Goal: Task Accomplishment & Management: Use online tool/utility

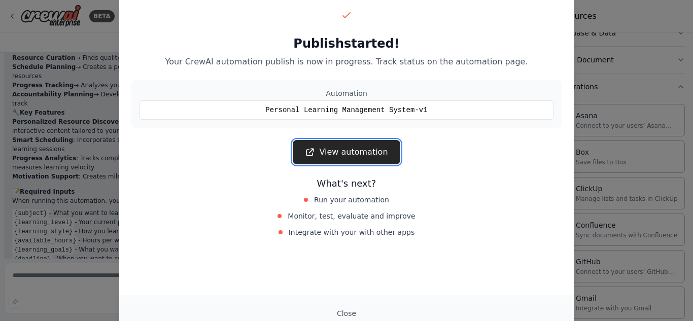
click at [355, 158] on link "View automation" at bounding box center [346, 152] width 107 height 24
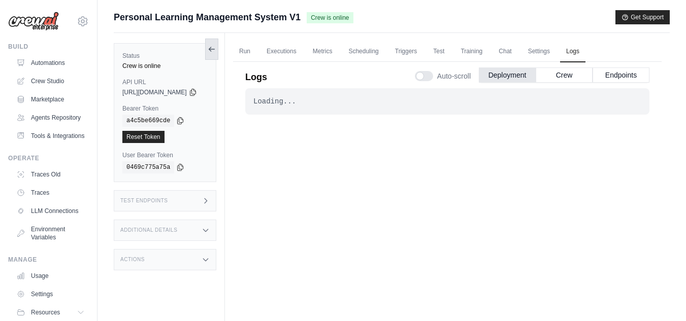
click at [216, 45] on icon at bounding box center [212, 49] width 8 height 8
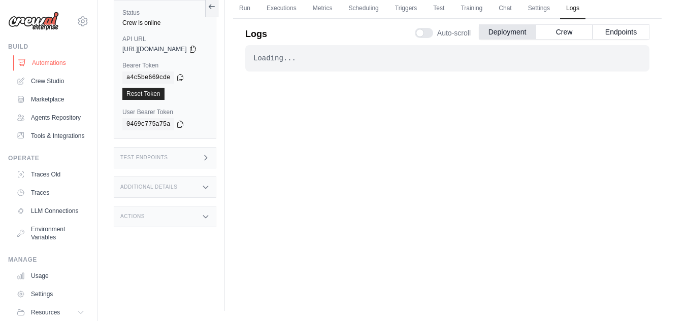
click at [35, 63] on link "Automations" at bounding box center [51, 63] width 77 height 16
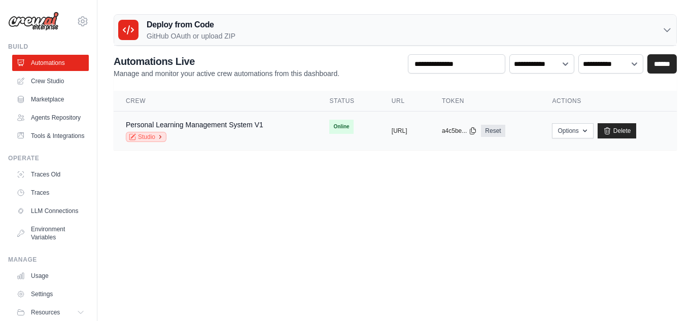
click at [139, 136] on link "Studio" at bounding box center [146, 137] width 41 height 10
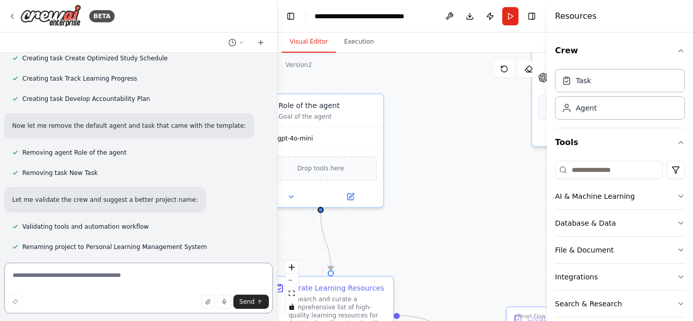
click at [74, 280] on textarea at bounding box center [138, 288] width 269 height 51
type textarea "**********"
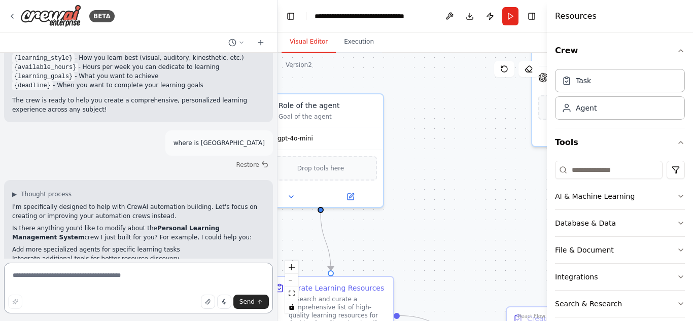
scroll to position [983, 0]
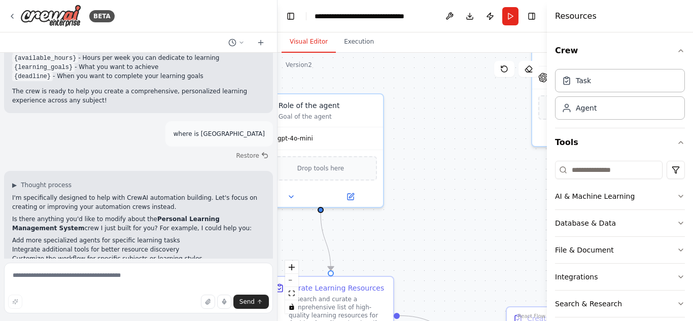
click at [477, 201] on div ".deletable-edge-delete-btn { width: 20px; height: 20px; border: 0px solid #ffff…" at bounding box center [413, 187] width 270 height 268
click at [161, 282] on textarea at bounding box center [138, 288] width 269 height 51
type textarea "**********"
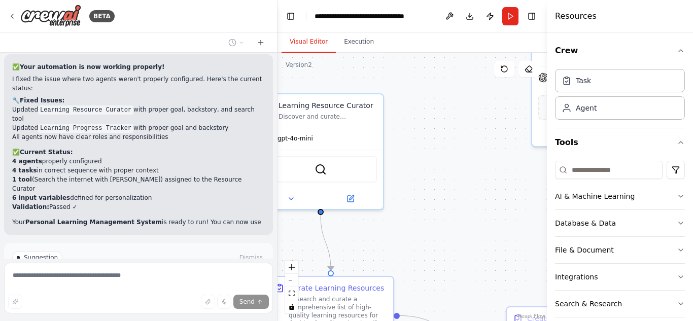
scroll to position [1510, 0]
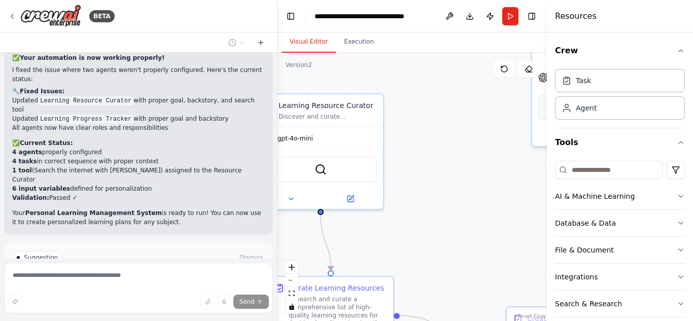
drag, startPoint x: 241, startPoint y: 188, endPoint x: 210, endPoint y: 18, distance: 172.8
click at [210, 18] on div "BETA" at bounding box center [138, 16] width 277 height 32
click at [139, 289] on span "Run Automation" at bounding box center [143, 293] width 49 height 8
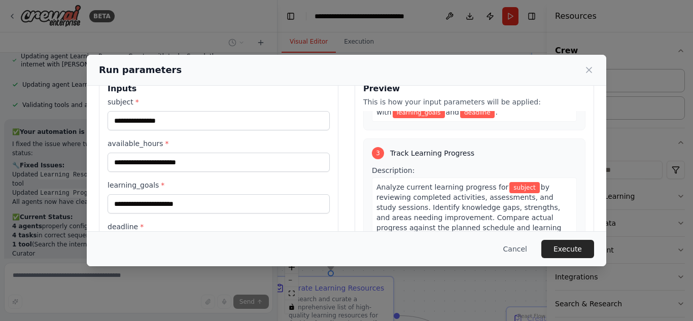
scroll to position [0, 0]
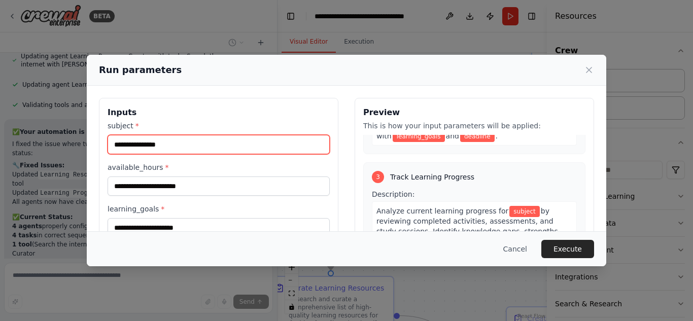
click at [195, 144] on input "subject *" at bounding box center [219, 144] width 222 height 19
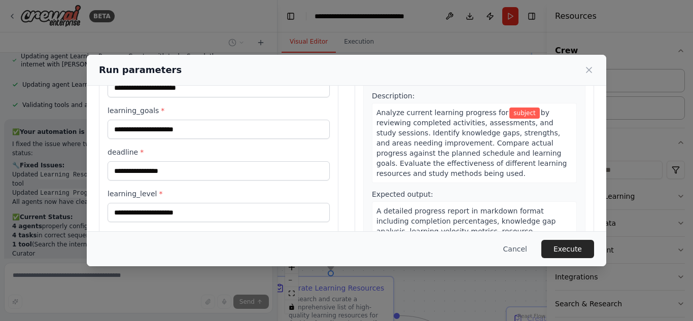
scroll to position [151, 0]
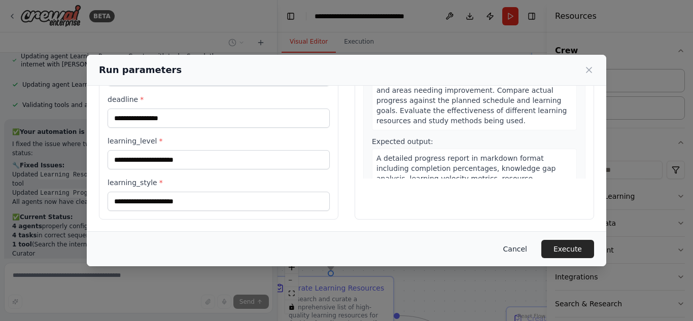
click at [519, 250] on button "Cancel" at bounding box center [515, 249] width 40 height 18
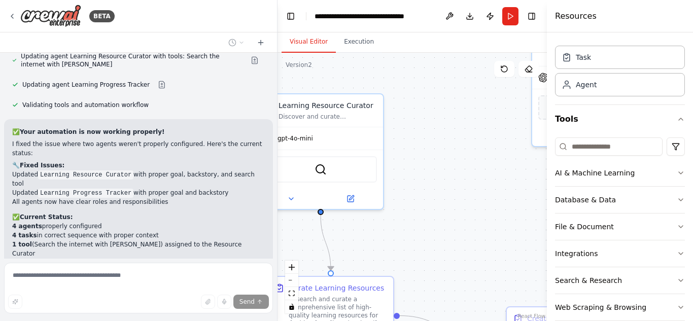
scroll to position [28, 0]
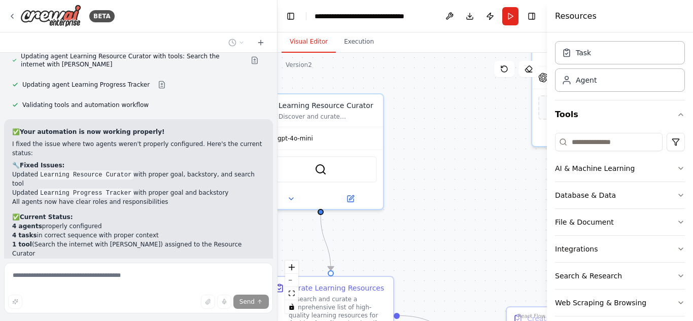
drag, startPoint x: 246, startPoint y: 243, endPoint x: 185, endPoint y: 252, distance: 61.6
click at [185, 252] on div "Build a crew that curates personalized learning resources, tracks your progress…" at bounding box center [138, 156] width 277 height 206
click at [453, 168] on div ".deletable-edge-delete-btn { width: 20px; height: 20px; border: 0px solid #ffff…" at bounding box center [413, 187] width 270 height 268
click at [435, 83] on div ".deletable-edge-delete-btn { width: 20px; height: 20px; border: 0px solid #ffff…" at bounding box center [413, 187] width 270 height 268
click at [293, 29] on header "**********" at bounding box center [413, 16] width 270 height 32
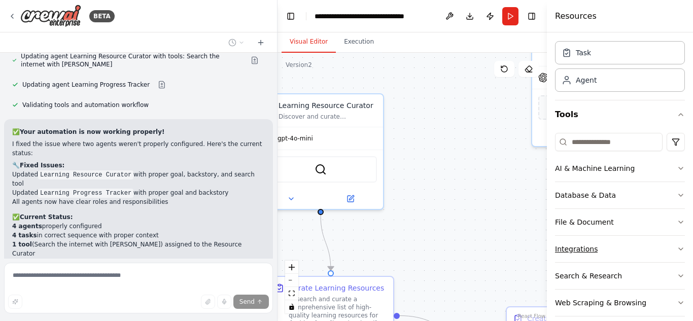
click at [676, 243] on button "Integrations" at bounding box center [620, 249] width 130 height 26
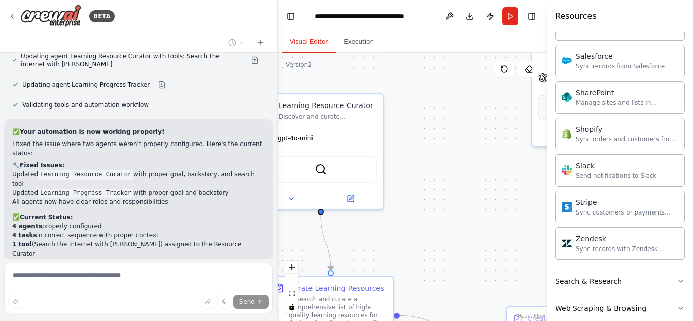
scroll to position [852, 0]
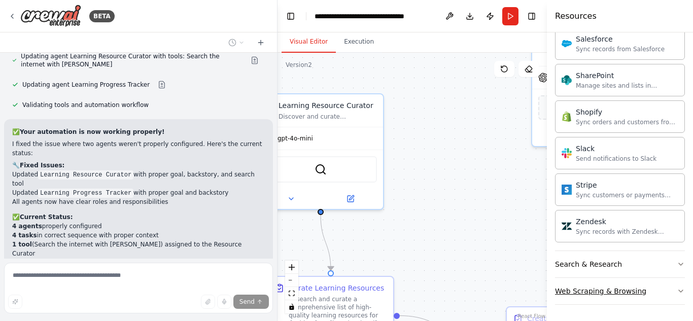
click at [677, 290] on icon "button" at bounding box center [681, 291] width 8 height 8
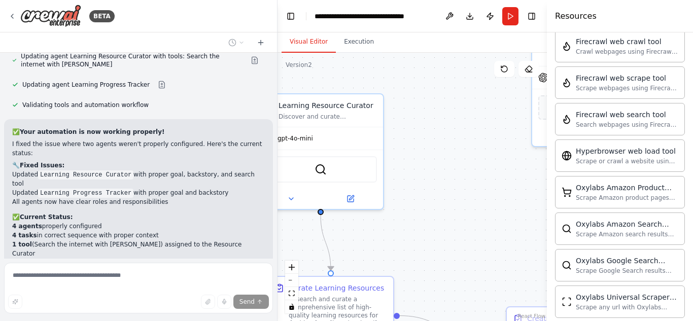
scroll to position [1164, 0]
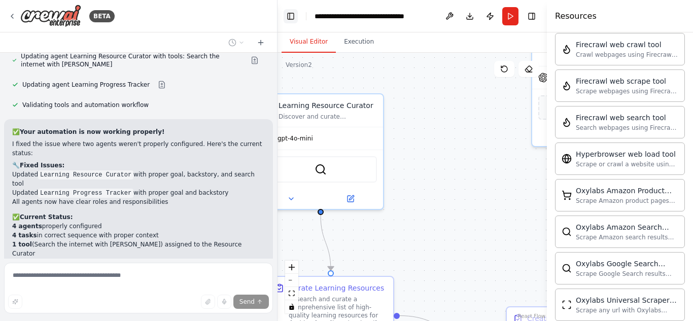
click at [288, 15] on button "Toggle Left Sidebar" at bounding box center [291, 16] width 14 height 14
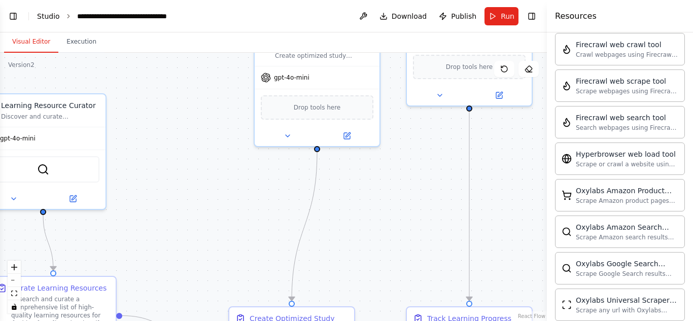
click at [44, 14] on link "Studio" at bounding box center [48, 16] width 23 height 8
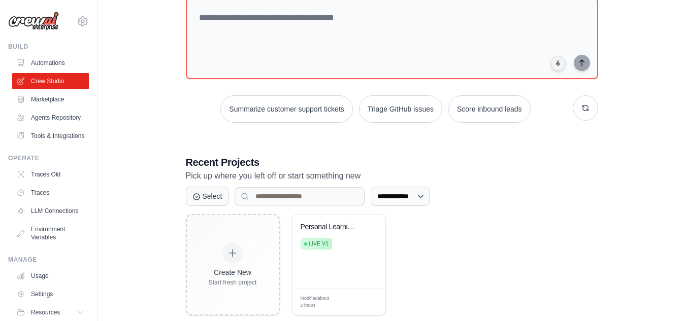
scroll to position [88, 0]
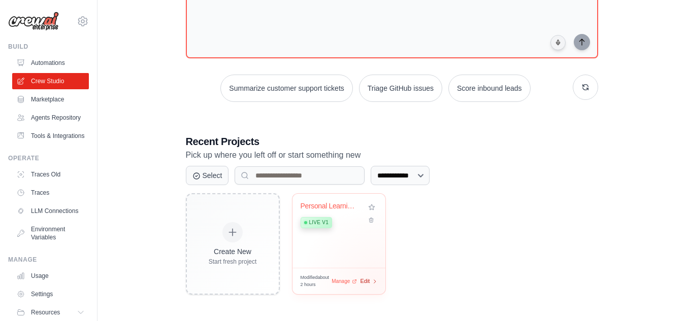
click at [375, 282] on icon at bounding box center [375, 282] width 6 height 6
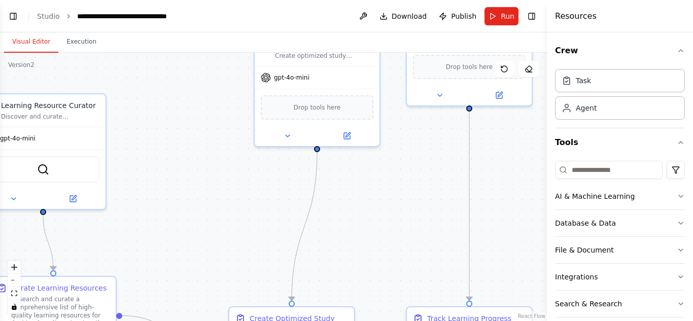
scroll to position [1395, 0]
click at [452, 12] on button "Publish" at bounding box center [458, 16] width 46 height 18
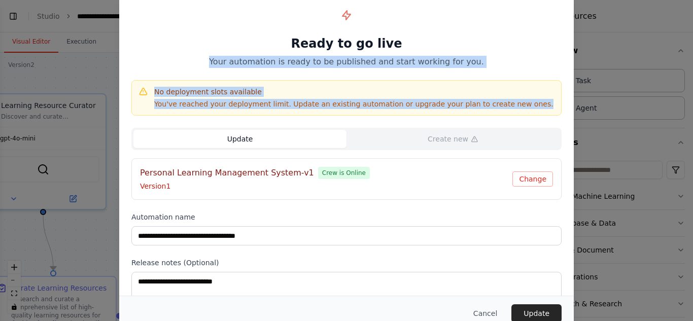
drag, startPoint x: 689, startPoint y: 49, endPoint x: 693, endPoint y: 102, distance: 53.4
click at [693, 102] on div "**********" at bounding box center [346, 160] width 693 height 321
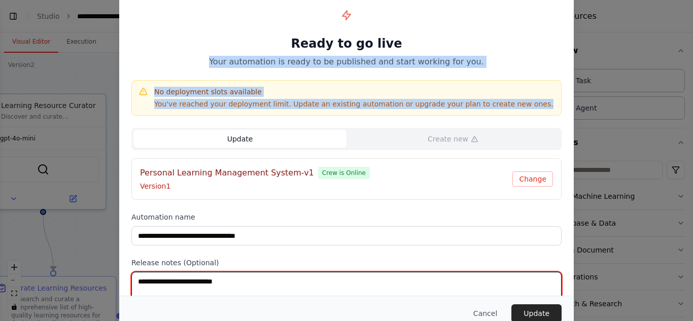
click at [316, 285] on textarea at bounding box center [346, 292] width 430 height 40
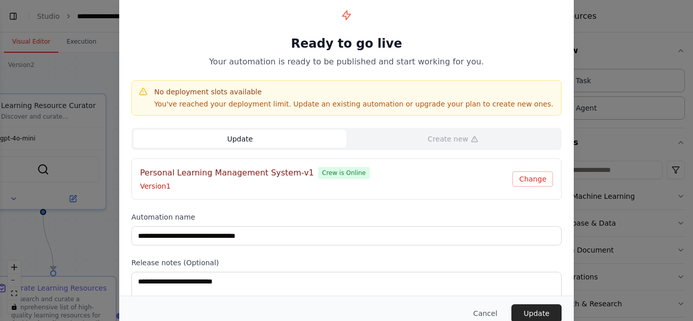
click at [238, 138] on button "Update" at bounding box center [239, 139] width 213 height 18
click at [612, 33] on div "**********" at bounding box center [346, 160] width 693 height 321
click at [485, 311] on button "Cancel" at bounding box center [485, 314] width 40 height 18
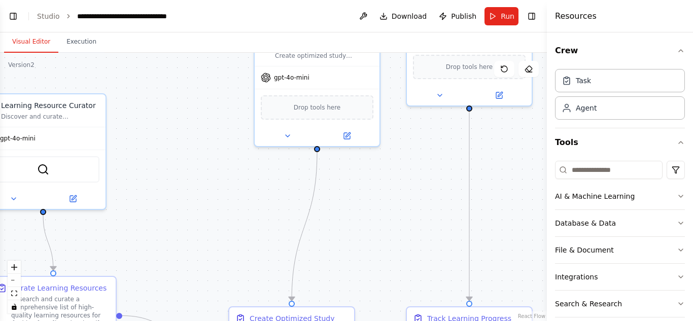
scroll to position [0, 0]
click at [44, 16] on link "Studio" at bounding box center [48, 16] width 23 height 8
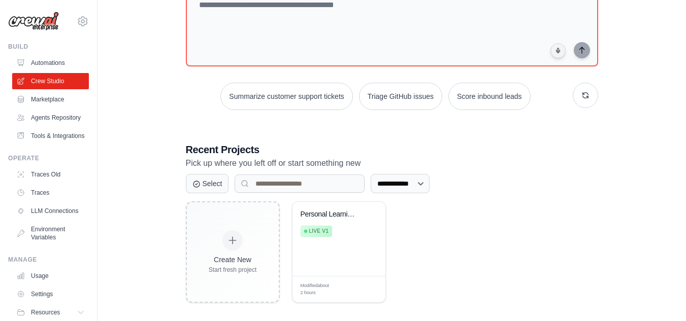
scroll to position [88, 0]
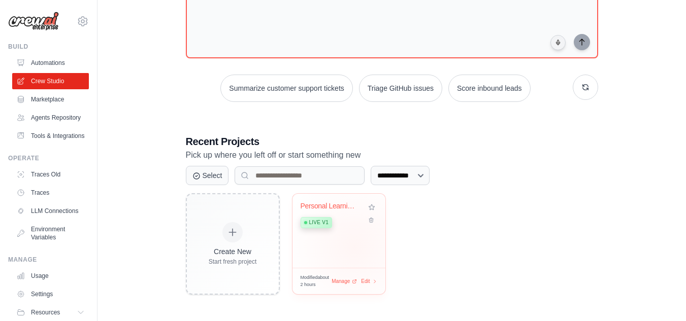
click at [354, 247] on div "Personal Learning Management System Live v1" at bounding box center [338, 231] width 93 height 74
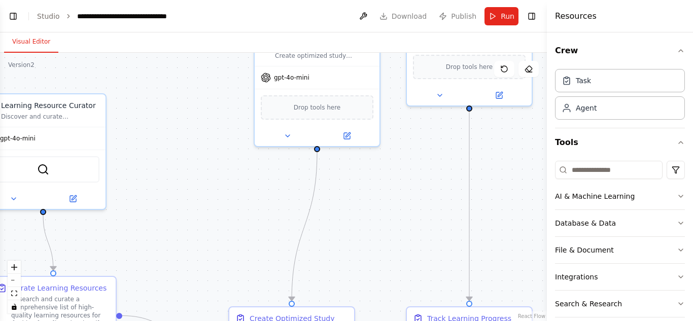
drag, startPoint x: 0, startPoint y: 0, endPoint x: 354, endPoint y: 247, distance: 432.0
click at [354, 247] on div ".deletable-edge-delete-btn { width: 20px; height: 20px; border: 0px solid #ffff…" at bounding box center [273, 187] width 547 height 268
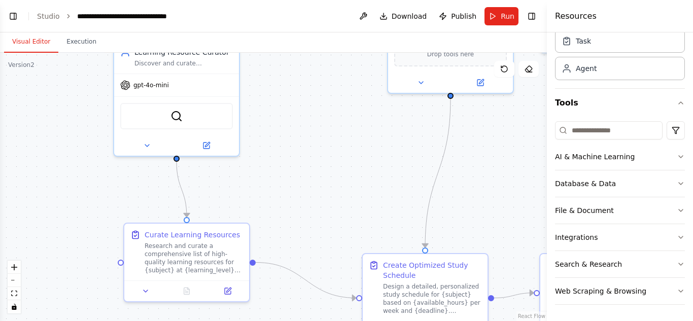
drag, startPoint x: 129, startPoint y: 231, endPoint x: 263, endPoint y: 179, distance: 143.2
click at [263, 179] on div ".deletable-edge-delete-btn { width: 20px; height: 20px; border: 0px solid #ffff…" at bounding box center [273, 187] width 547 height 268
click at [178, 120] on img at bounding box center [177, 116] width 12 height 12
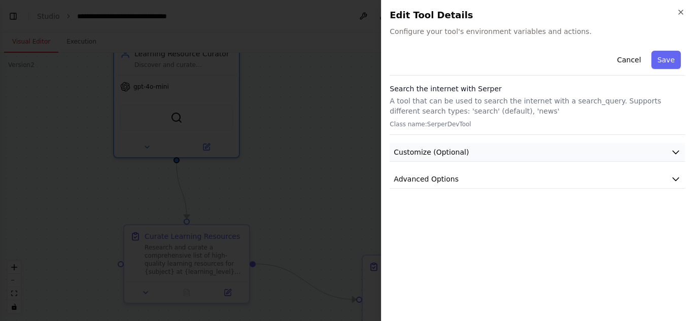
click at [674, 149] on icon "button" at bounding box center [676, 152] width 10 height 10
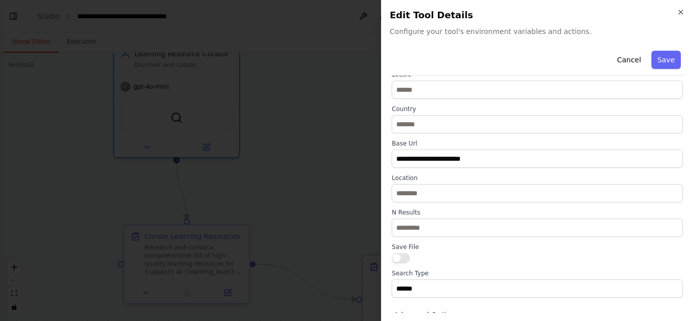
scroll to position [119, 0]
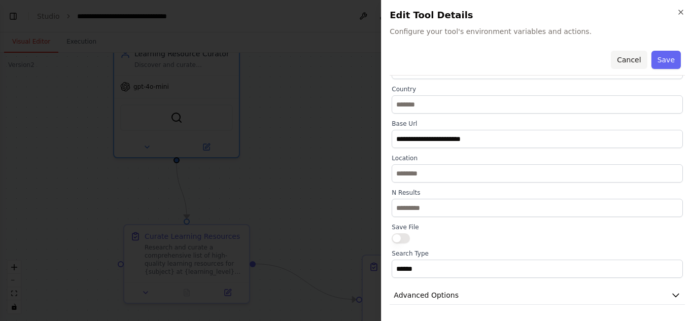
click at [621, 55] on button "Cancel" at bounding box center [629, 60] width 36 height 18
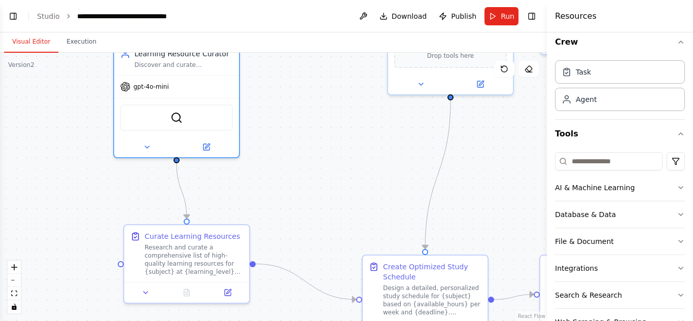
scroll to position [0, 0]
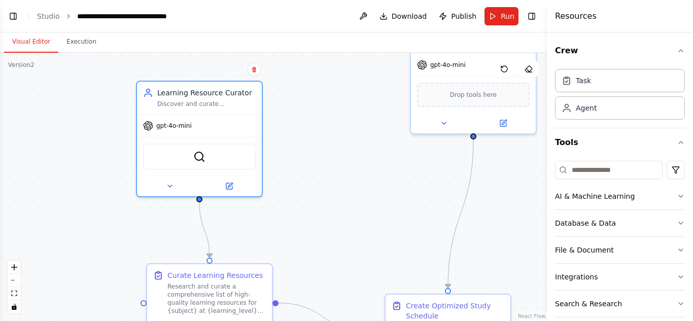
drag, startPoint x: 372, startPoint y: 192, endPoint x: 393, endPoint y: 231, distance: 44.3
click at [393, 231] on div ".deletable-edge-delete-btn { width: 20px; height: 20px; border: 0px solid #ffff…" at bounding box center [273, 187] width 547 height 268
click at [403, 18] on span "Download" at bounding box center [410, 16] width 36 height 10
